Goal: Navigation & Orientation: Find specific page/section

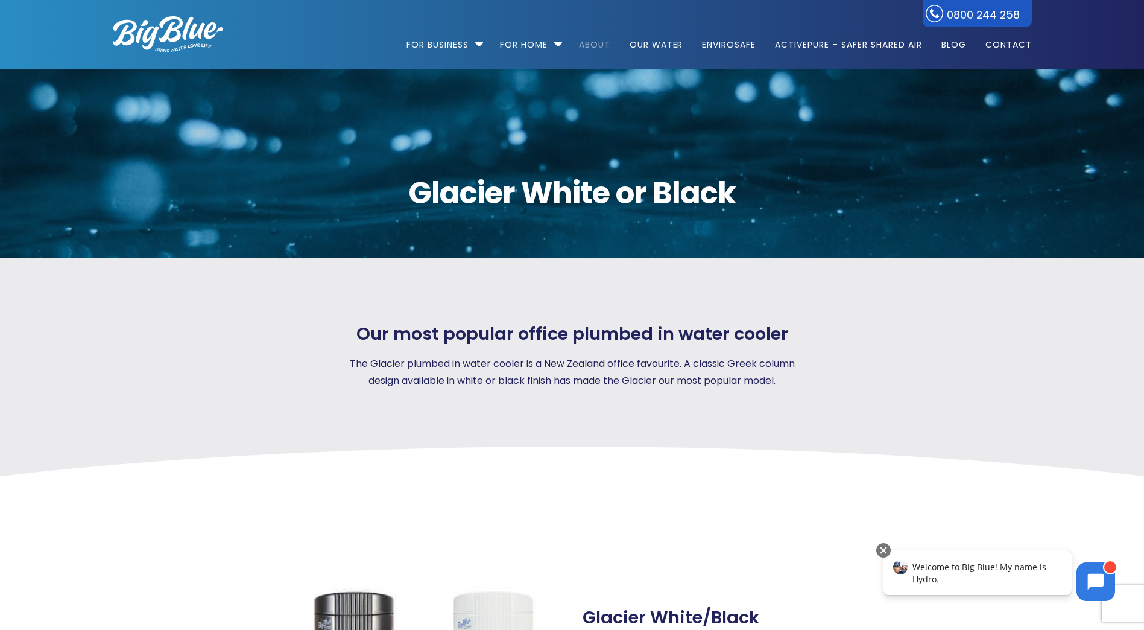
click at [593, 43] on link "About" at bounding box center [595, 39] width 48 height 78
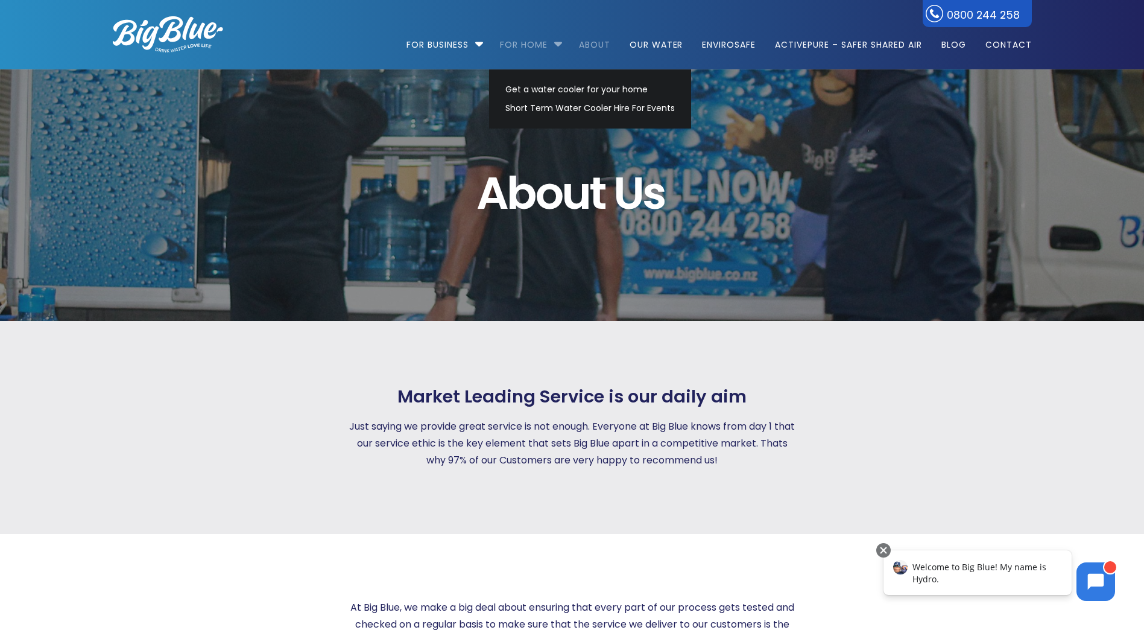
click at [540, 45] on link "For Home" at bounding box center [524, 39] width 65 height 78
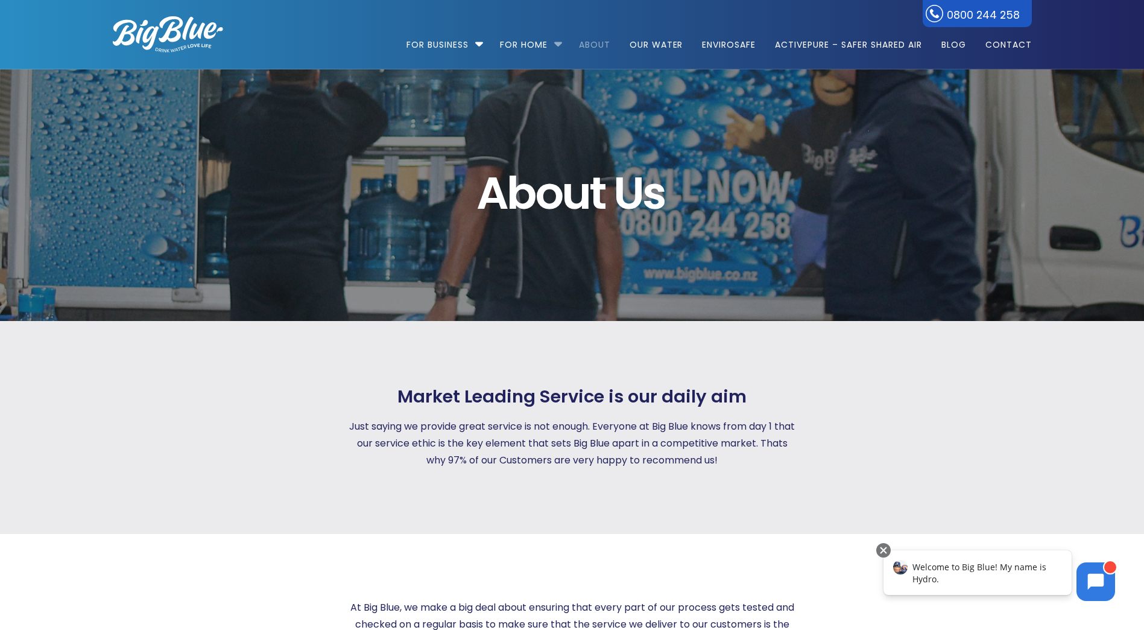
click at [555, 42] on li "For Home Get a water cooler for your home Short Term Water Cooler Hire For Even…" at bounding box center [530, 39] width 77 height 69
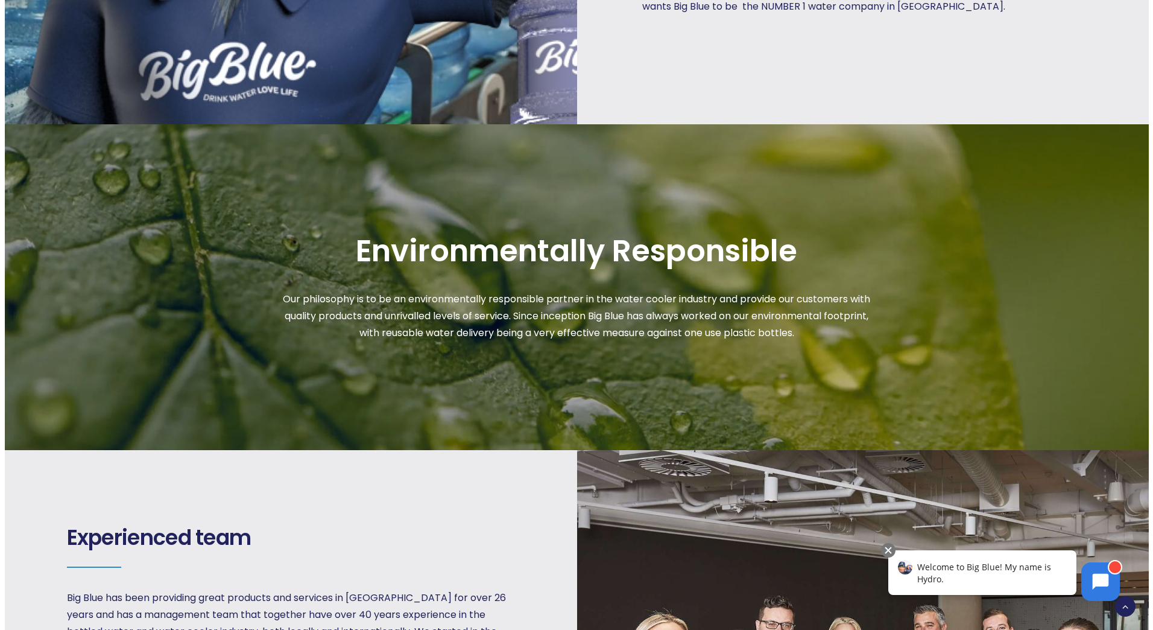
scroll to position [1327, 0]
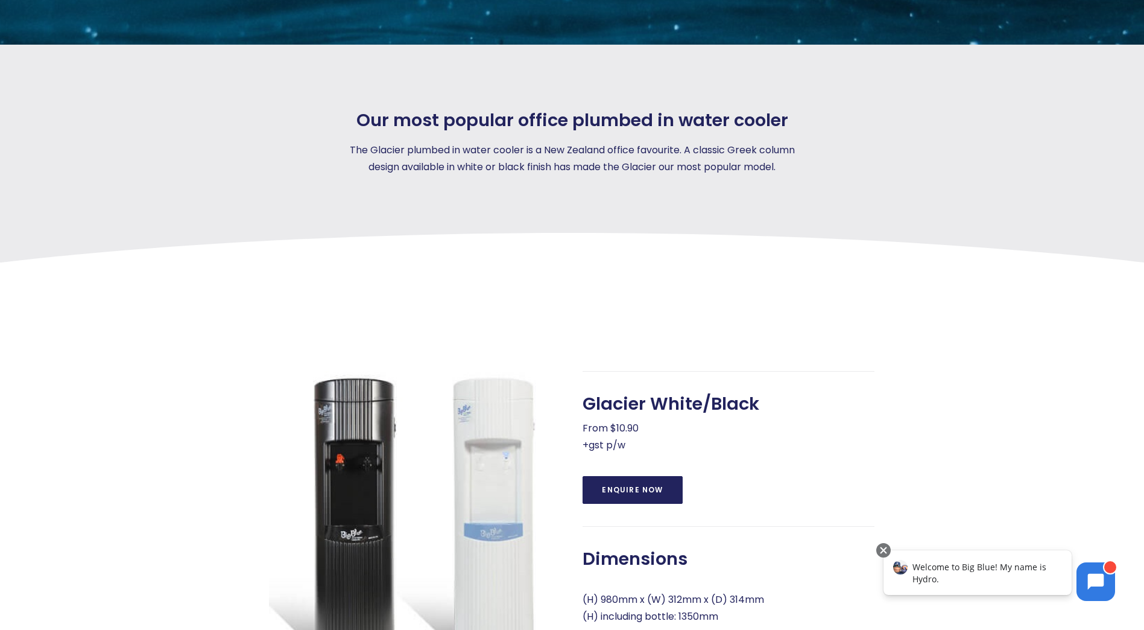
scroll to position [60, 0]
